Goal: Find specific page/section: Find specific page/section

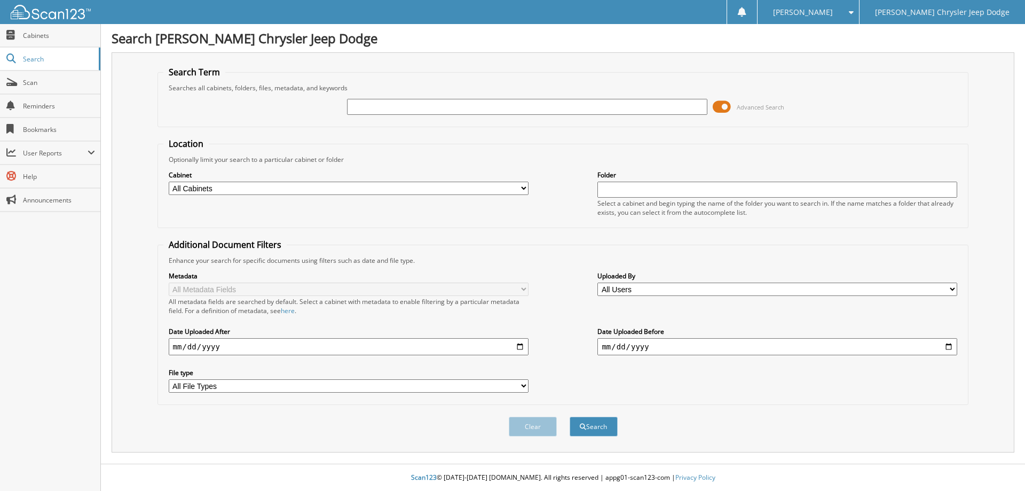
click at [413, 112] on input "text" at bounding box center [527, 107] width 360 height 16
type input "52996"
click at [608, 432] on button "Search" at bounding box center [594, 426] width 48 height 20
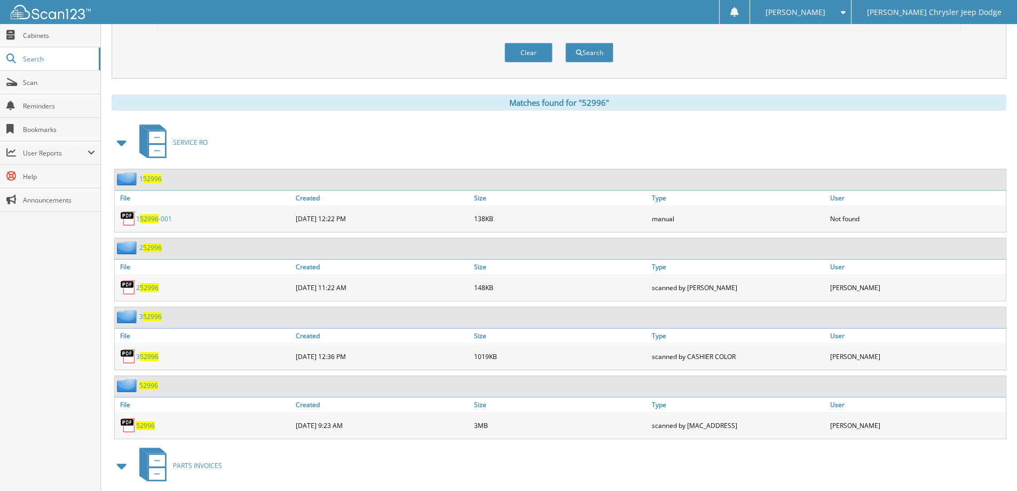
scroll to position [427, 0]
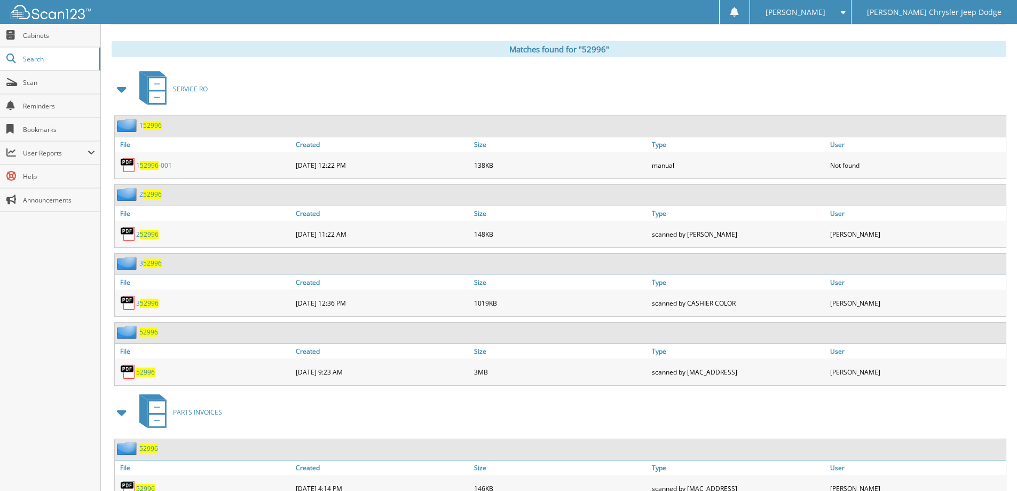
click at [145, 371] on span "52996" at bounding box center [145, 371] width 19 height 9
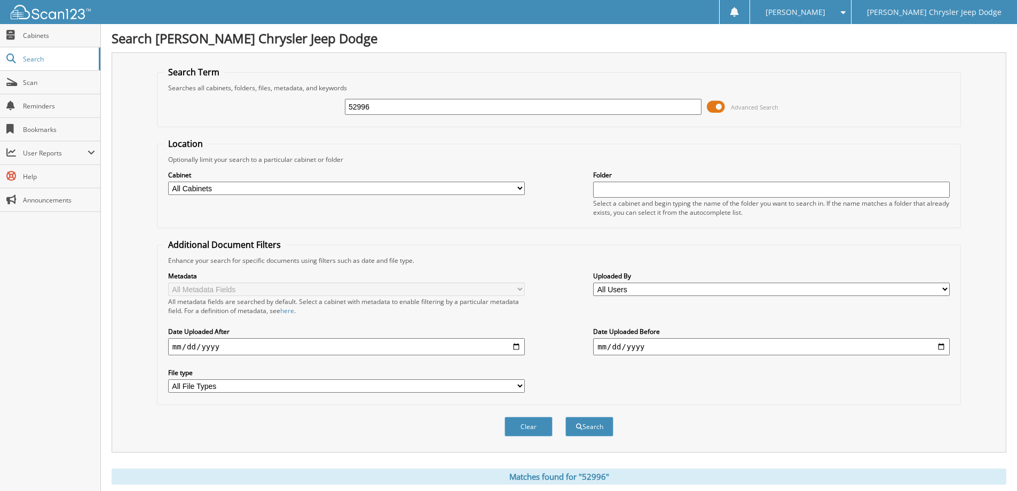
drag, startPoint x: 444, startPoint y: 110, endPoint x: 152, endPoint y: 113, distance: 291.4
click at [217, 122] on fieldset "Search Term Searches all cabinets, folders, files, metadata, and keywords 52996…" at bounding box center [559, 96] width 804 height 61
type input "54015"
click at [565, 416] on button "Search" at bounding box center [589, 426] width 48 height 20
drag, startPoint x: 423, startPoint y: 108, endPoint x: 165, endPoint y: 101, distance: 257.4
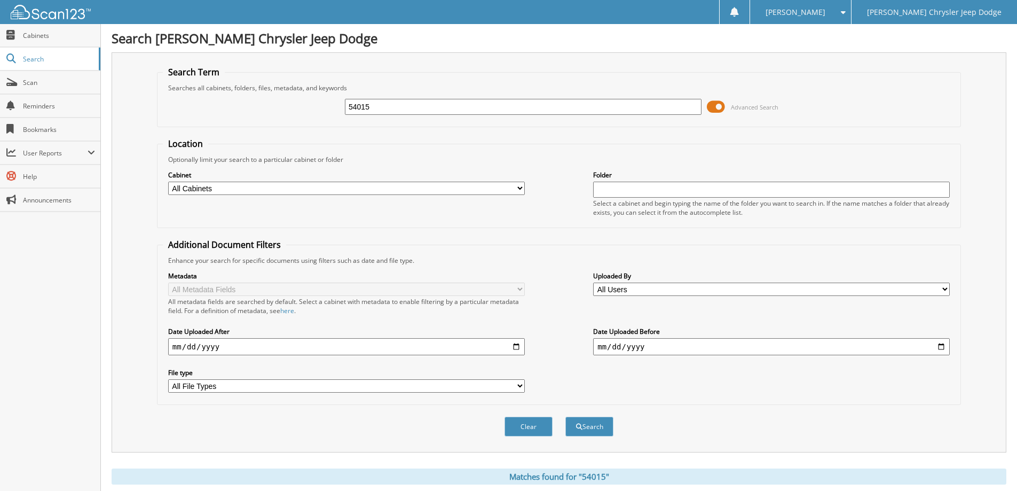
click at [197, 105] on div "54015 Advanced Search" at bounding box center [559, 106] width 792 height 29
type input "54286"
click at [565, 416] on button "Search" at bounding box center [589, 426] width 48 height 20
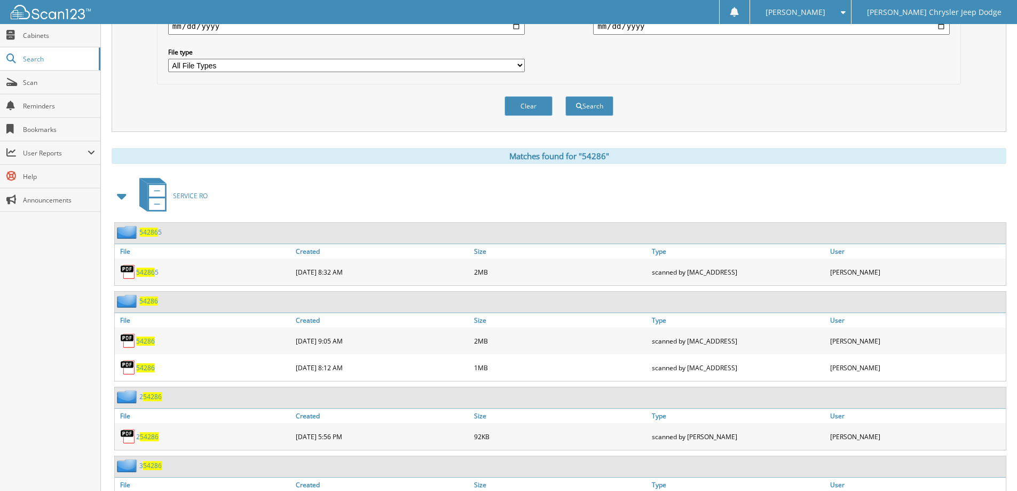
click at [143, 342] on span "54286" at bounding box center [145, 340] width 19 height 9
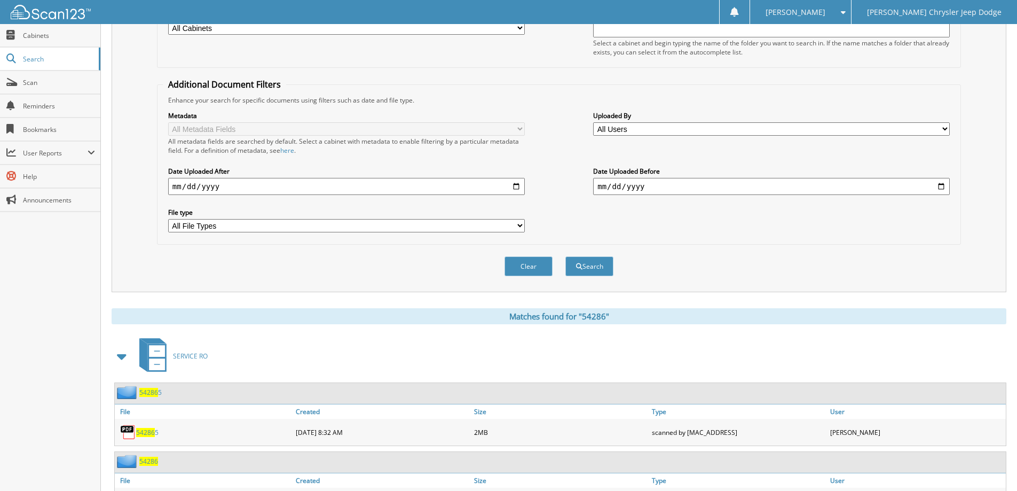
scroll to position [0, 0]
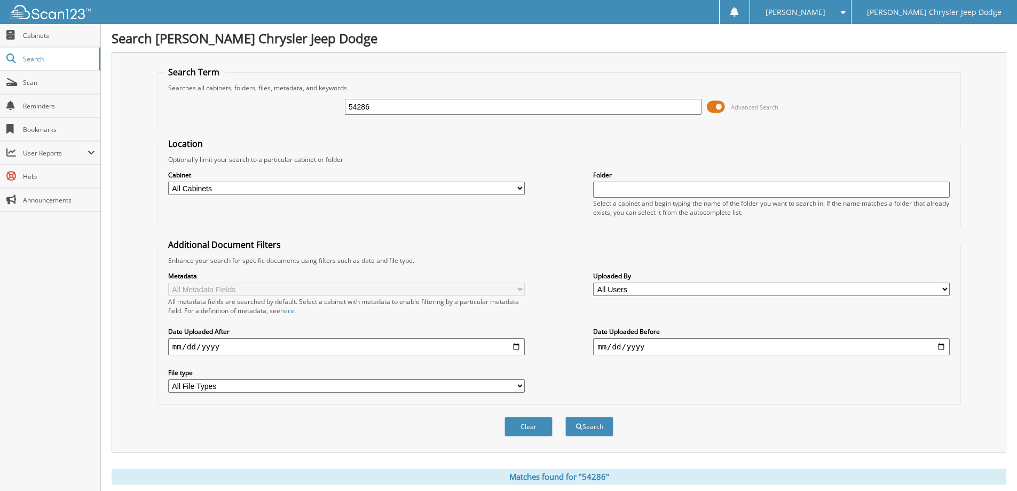
drag, startPoint x: 376, startPoint y: 105, endPoint x: 209, endPoint y: 105, distance: 167.6
click at [230, 105] on div "54286 Advanced Search" at bounding box center [559, 106] width 792 height 29
type input "54511"
click at [588, 422] on button "Search" at bounding box center [589, 426] width 48 height 20
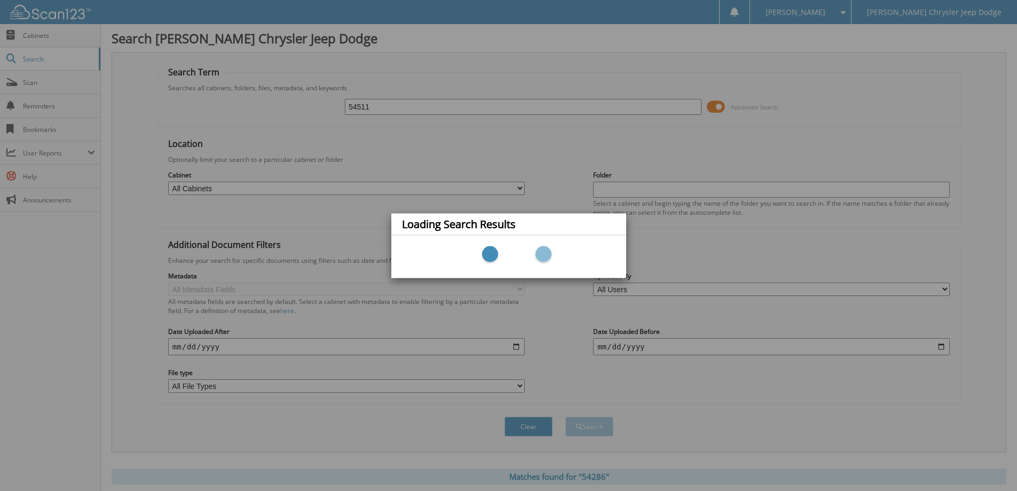
scroll to position [160, 0]
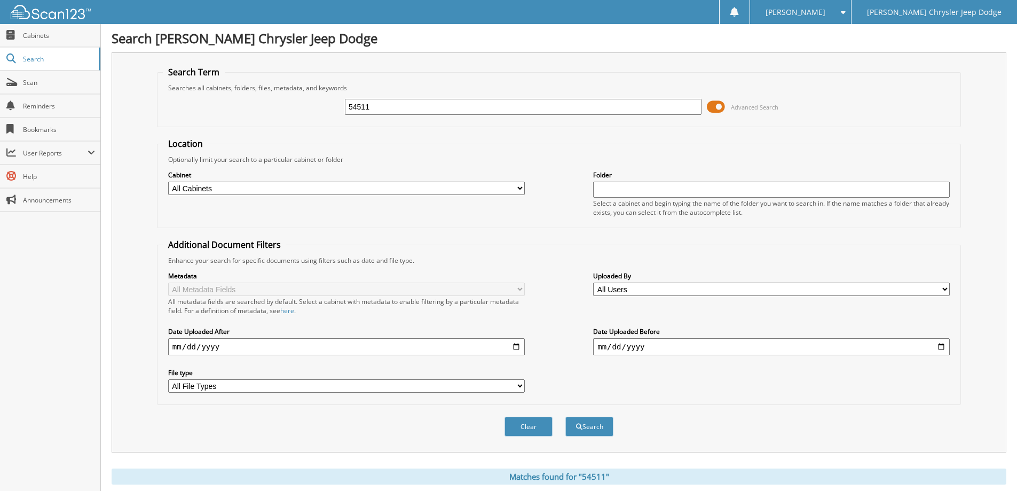
scroll to position [320, 0]
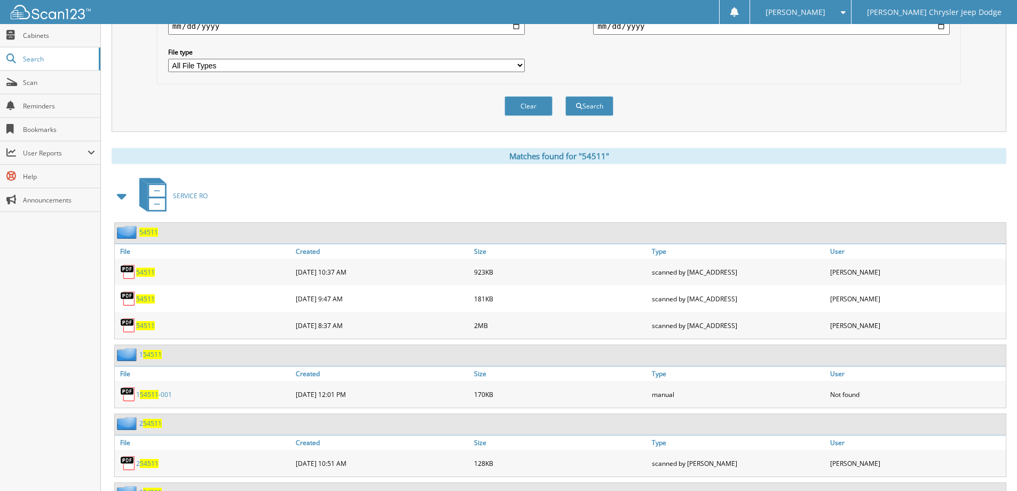
click at [149, 273] on span "54511" at bounding box center [145, 271] width 19 height 9
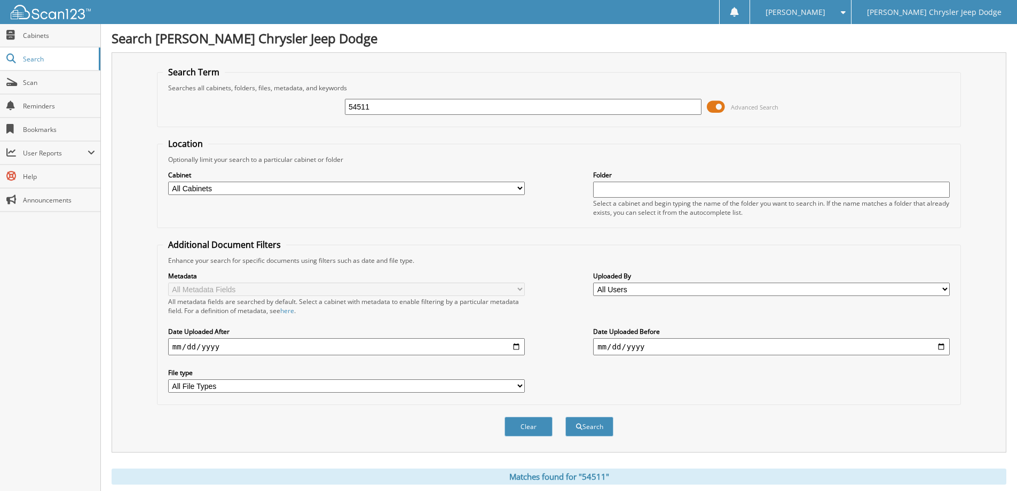
drag, startPoint x: 422, startPoint y: 108, endPoint x: 260, endPoint y: 109, distance: 161.7
click at [260, 109] on div "54511 Advanced Search" at bounding box center [559, 106] width 792 height 29
type input "55427"
click at [565, 416] on button "Search" at bounding box center [589, 426] width 48 height 20
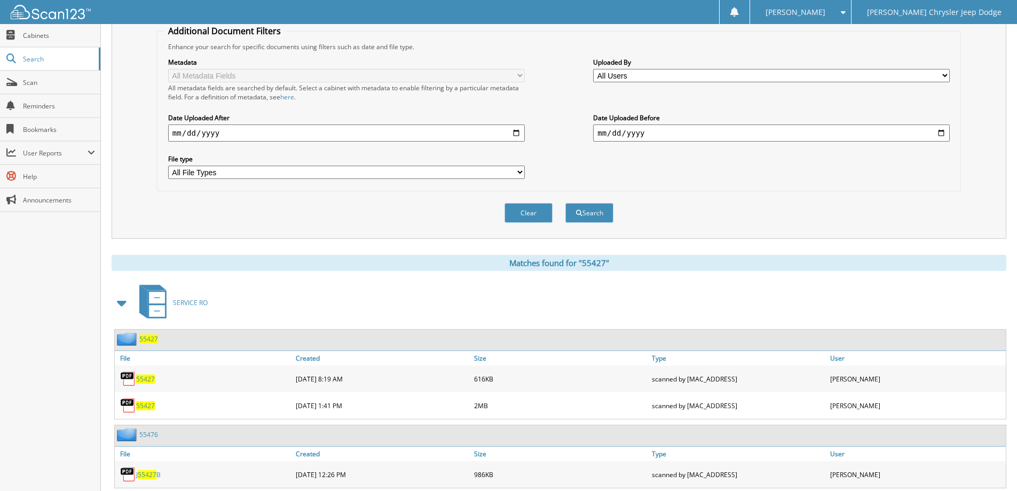
scroll to position [374, 0]
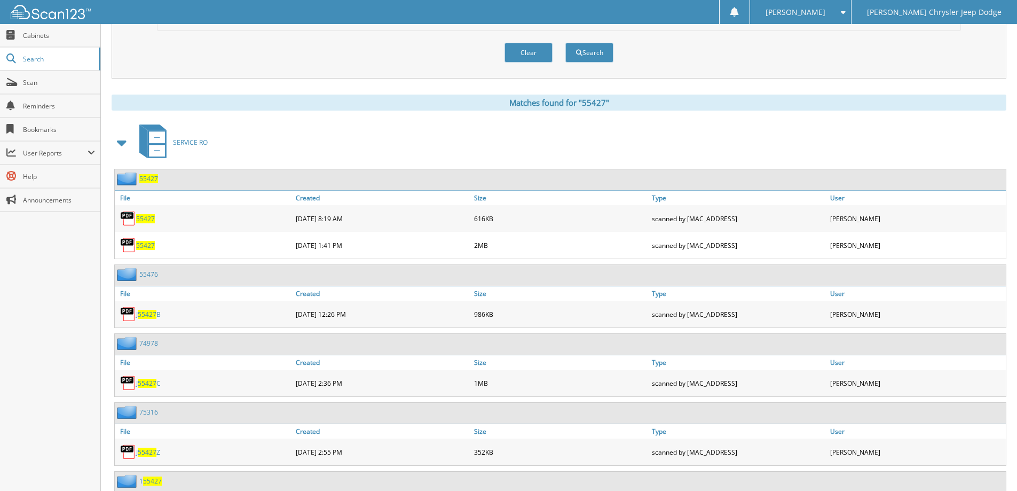
click at [145, 246] on span "55427" at bounding box center [145, 245] width 19 height 9
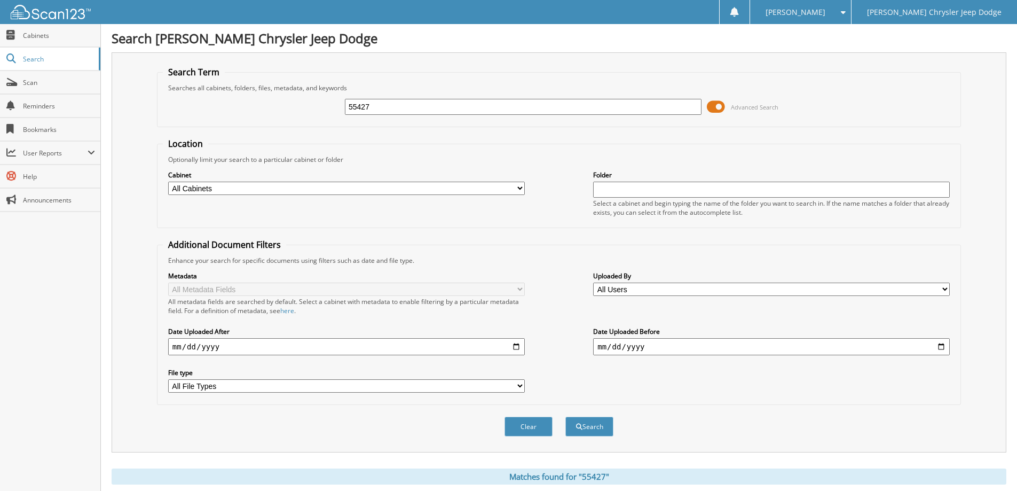
drag, startPoint x: 493, startPoint y: 112, endPoint x: 319, endPoint y: 115, distance: 173.5
click at [331, 115] on div "55427 Advanced Search" at bounding box center [559, 106] width 792 height 29
type input "56159"
click at [565, 416] on button "Search" at bounding box center [589, 426] width 48 height 20
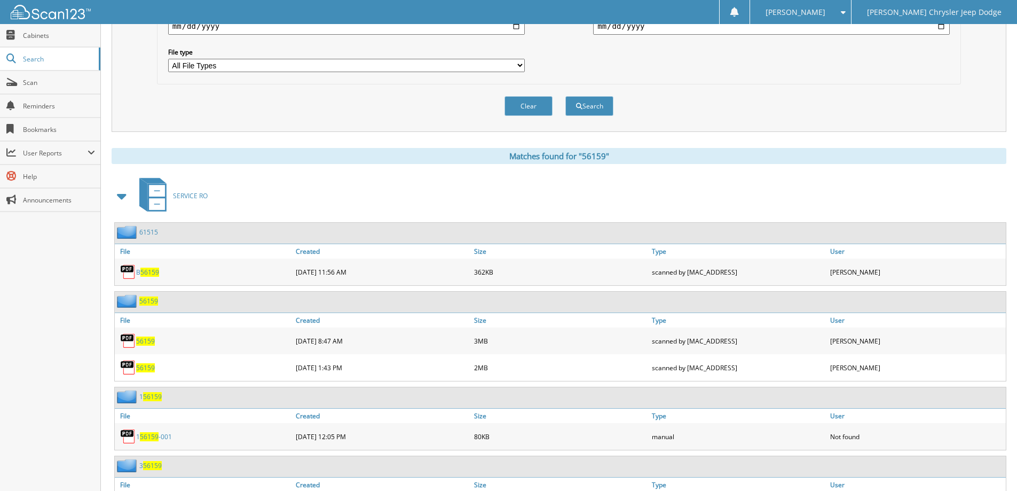
scroll to position [427, 0]
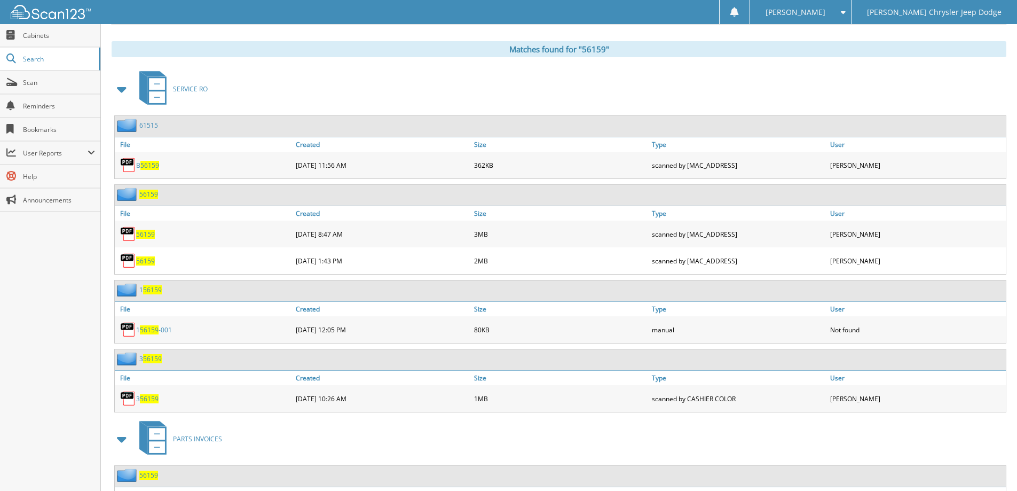
click at [149, 262] on span "56159" at bounding box center [145, 260] width 19 height 9
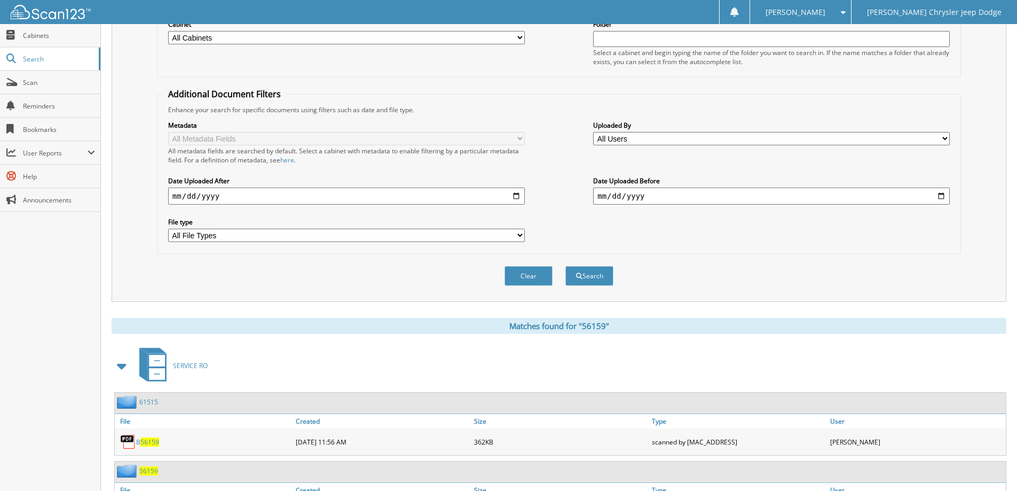
scroll to position [0, 0]
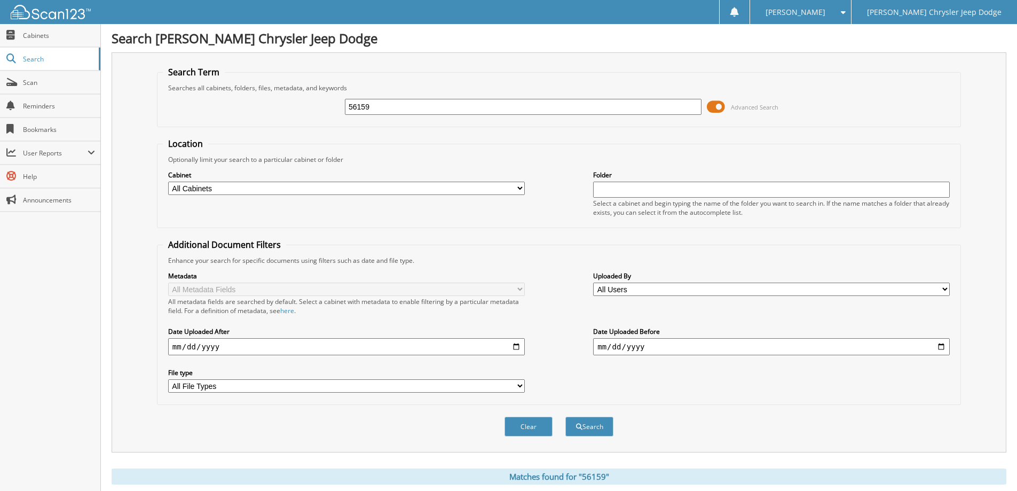
drag, startPoint x: 438, startPoint y: 107, endPoint x: 243, endPoint y: 97, distance: 195.1
click at [256, 100] on div "56159 Advanced Search" at bounding box center [559, 106] width 792 height 29
type input "47055"
click at [565, 416] on button "Search" at bounding box center [589, 426] width 48 height 20
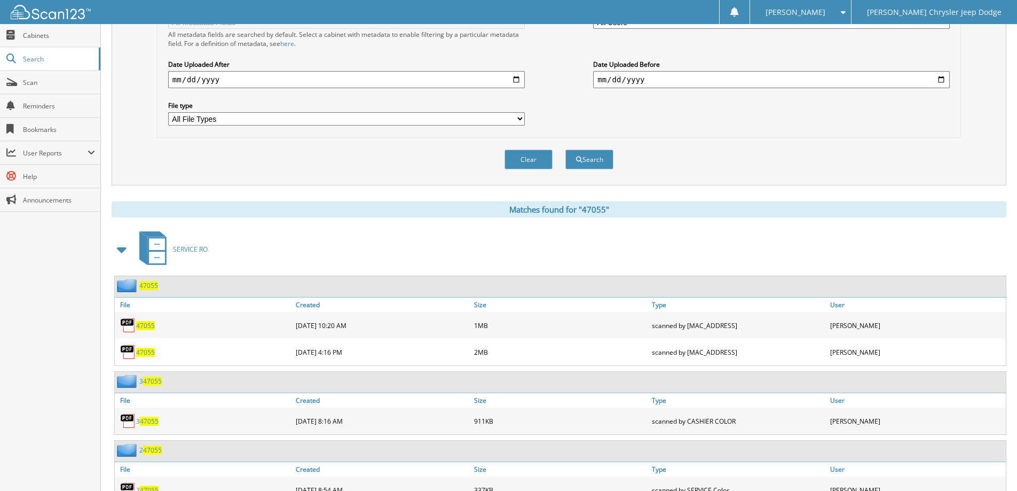
click at [151, 353] on span "47055" at bounding box center [145, 351] width 19 height 9
